Goal: Task Accomplishment & Management: Manage account settings

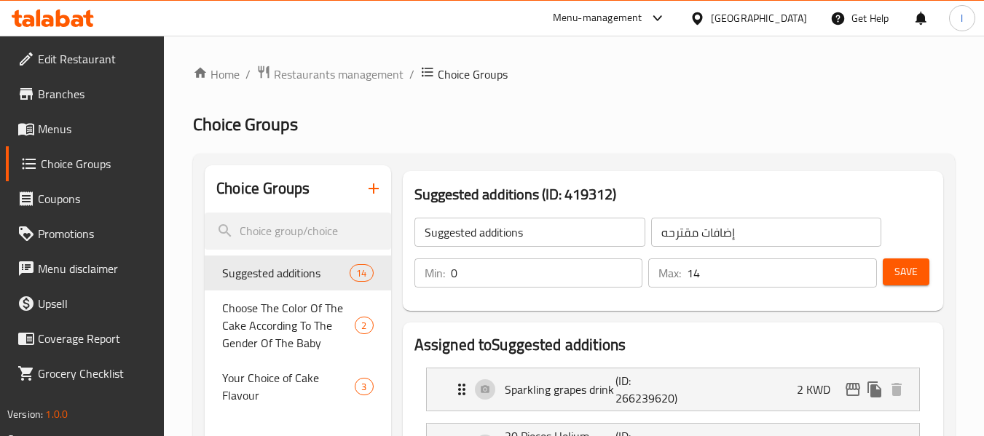
click at [798, 23] on div "[GEOGRAPHIC_DATA]" at bounding box center [759, 18] width 96 height 16
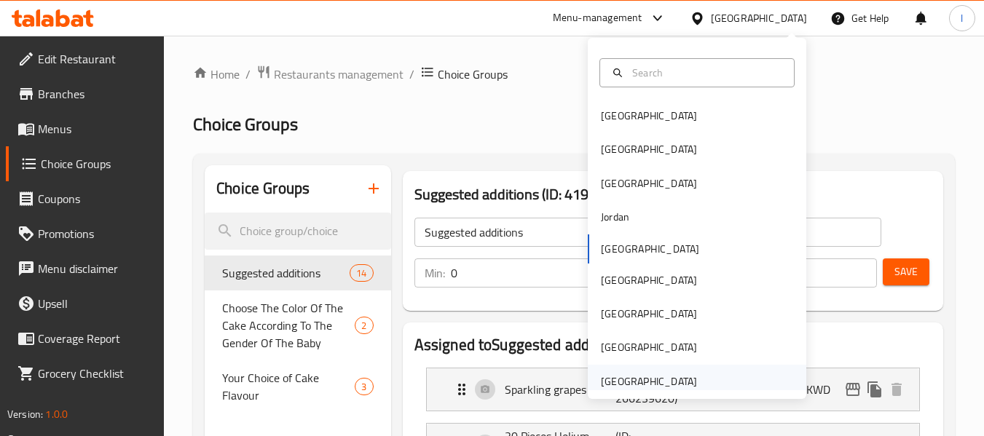
click at [665, 374] on div "[GEOGRAPHIC_DATA]" at bounding box center [649, 382] width 96 height 16
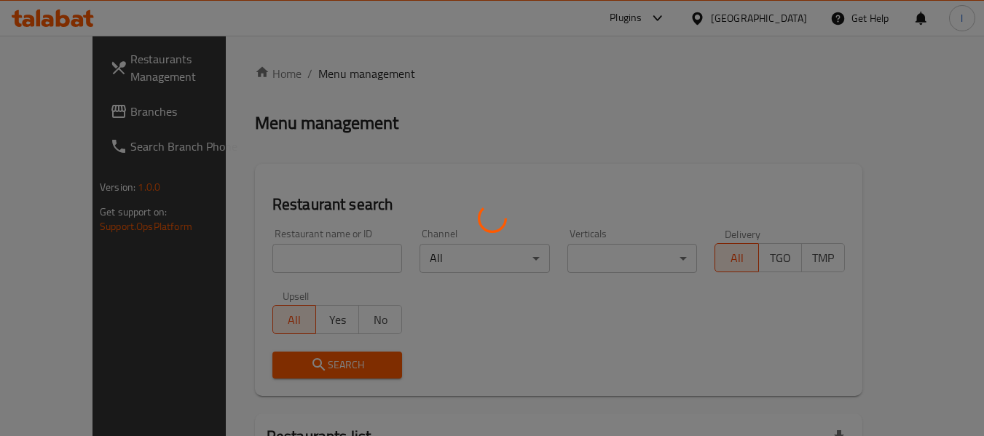
click at [73, 108] on div at bounding box center [492, 218] width 984 height 436
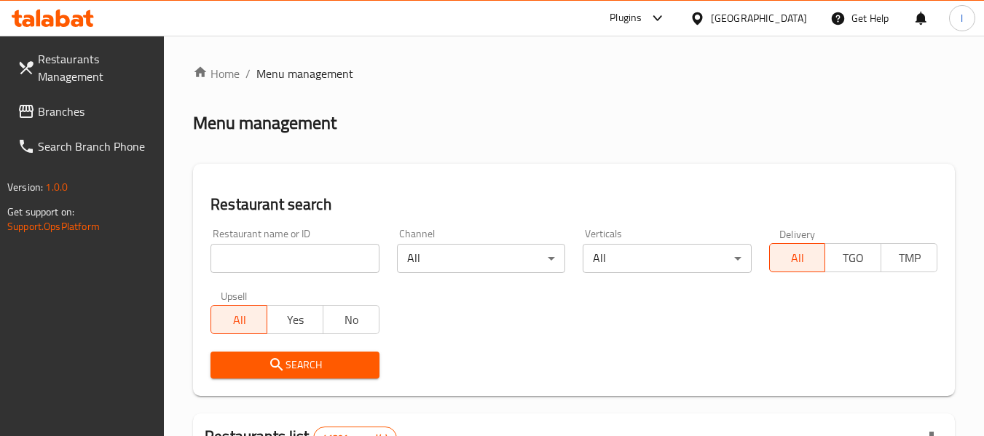
click at [73, 108] on div at bounding box center [492, 218] width 984 height 436
click at [73, 108] on span "Branches" at bounding box center [95, 111] width 115 height 17
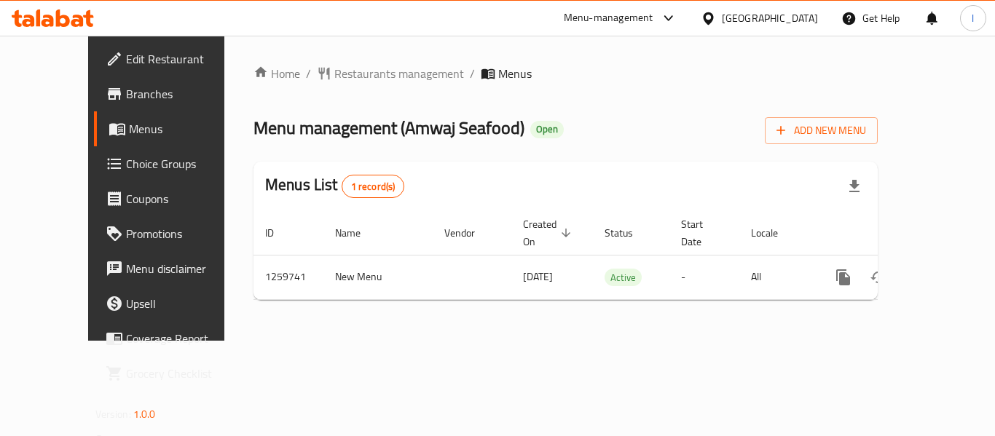
click at [126, 167] on span "Choice Groups" at bounding box center [184, 163] width 116 height 17
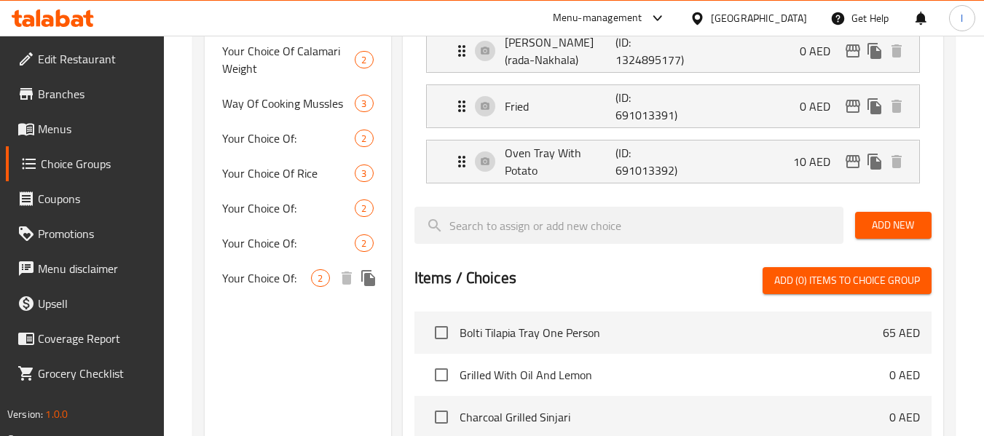
click at [264, 284] on span "Your Choice Of:" at bounding box center [266, 277] width 89 height 17
type input "Your Choice Of:"
type input "إختيارك من:"
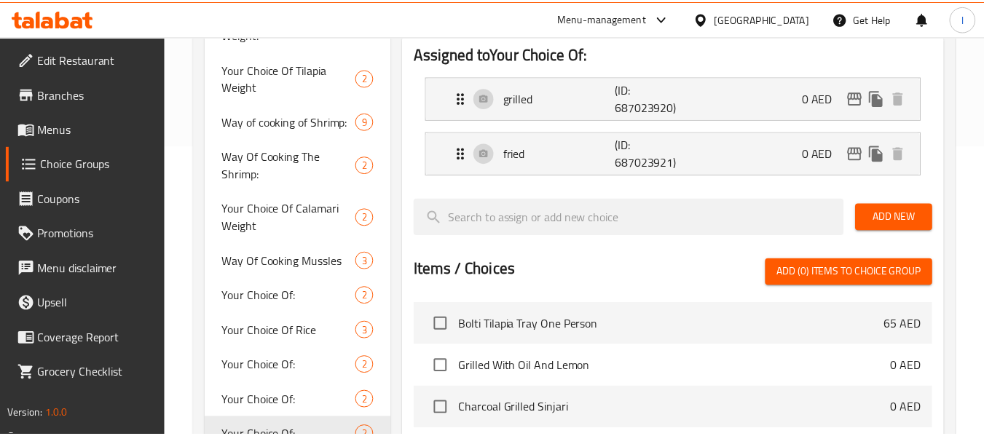
scroll to position [573, 0]
